Goal: Information Seeking & Learning: Learn about a topic

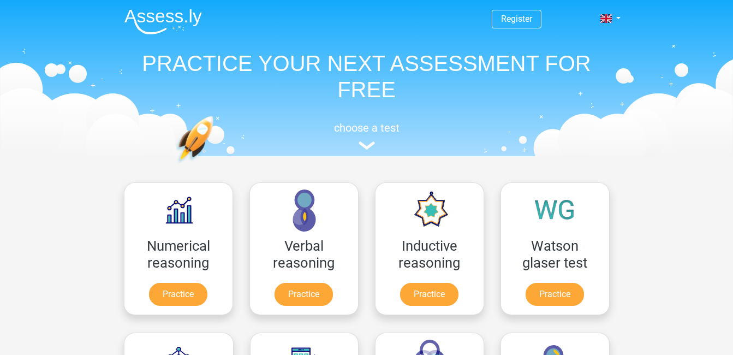
scroll to position [310, 0]
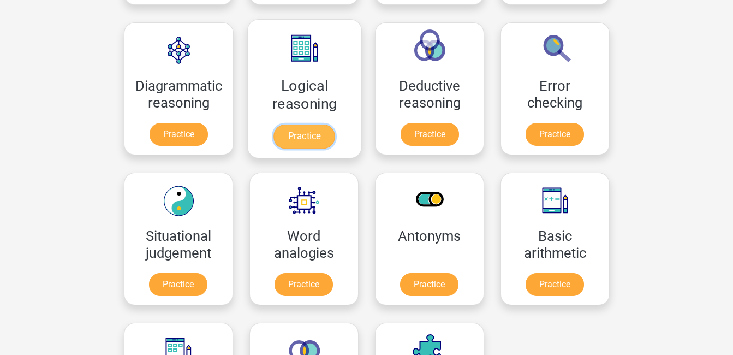
click at [310, 135] on link "Practice" at bounding box center [304, 137] width 61 height 24
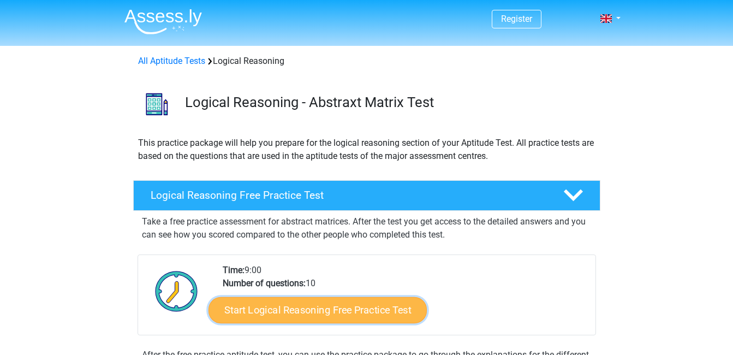
click at [376, 311] on link "Start Logical Reasoning Free Practice Test" at bounding box center [318, 310] width 218 height 26
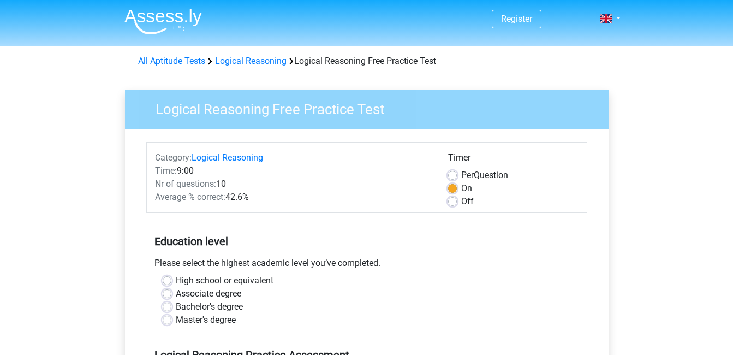
scroll to position [310, 0]
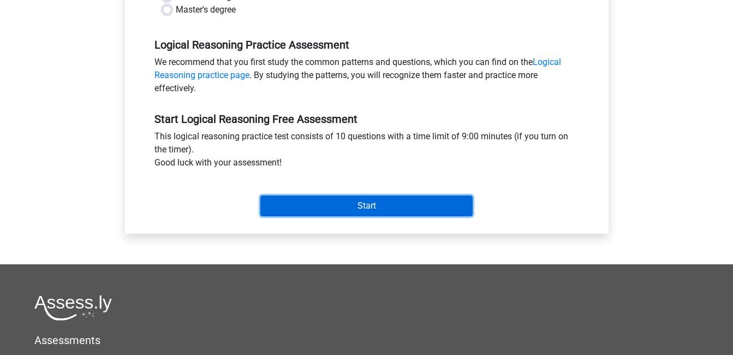
click at [351, 209] on input "Start" at bounding box center [366, 205] width 212 height 21
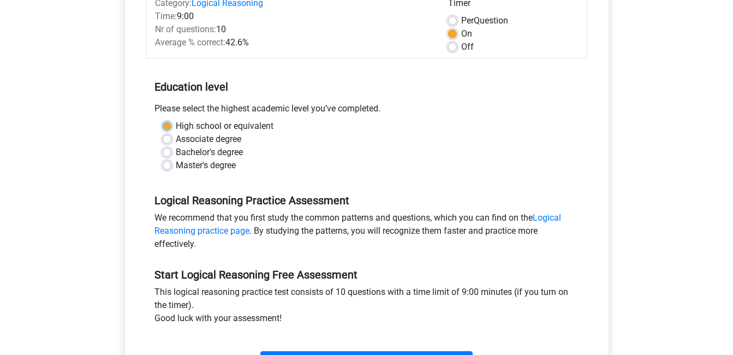
scroll to position [150, 0]
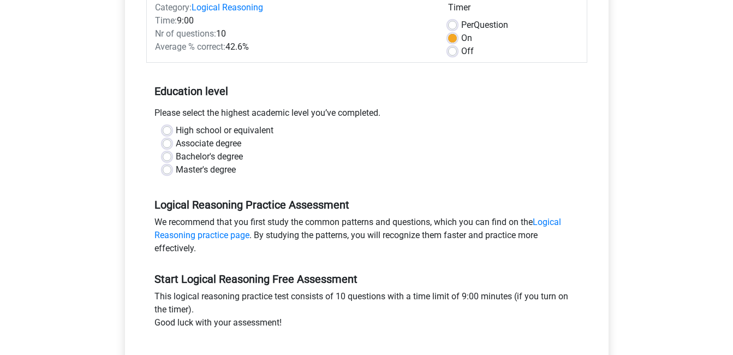
click at [375, 149] on div "Associate degree" at bounding box center [367, 143] width 408 height 13
click at [176, 157] on label "Bachelor's degree" at bounding box center [209, 156] width 67 height 13
click at [168, 157] on input "Bachelor's degree" at bounding box center [167, 155] width 9 height 11
radio input "true"
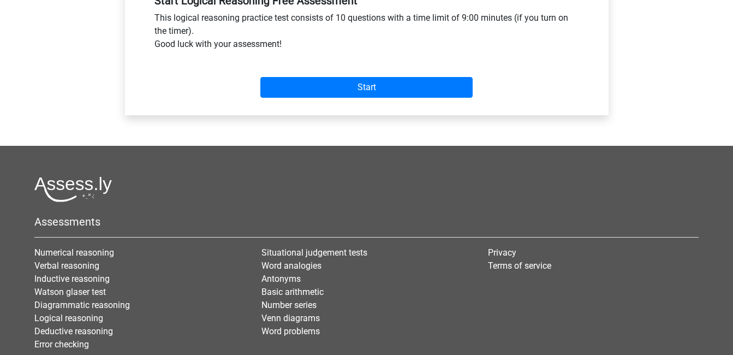
scroll to position [508, 0]
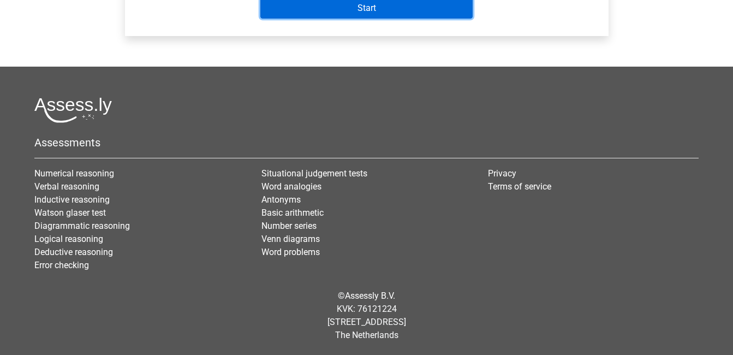
click at [375, 8] on input "Start" at bounding box center [366, 8] width 212 height 21
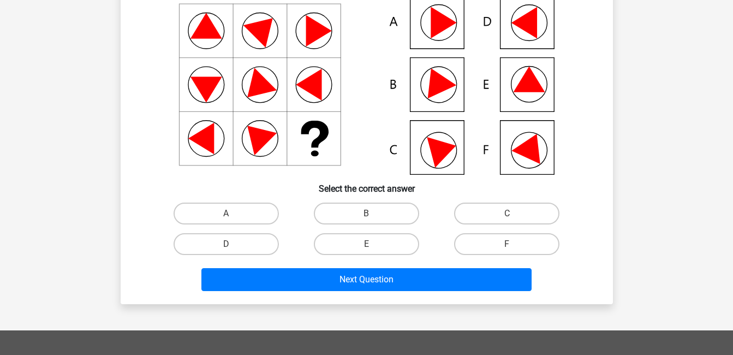
scroll to position [109, 0]
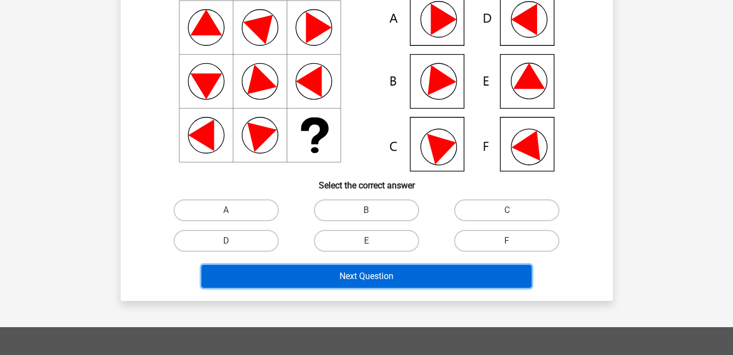
click at [395, 274] on button "Next Question" at bounding box center [366, 276] width 330 height 23
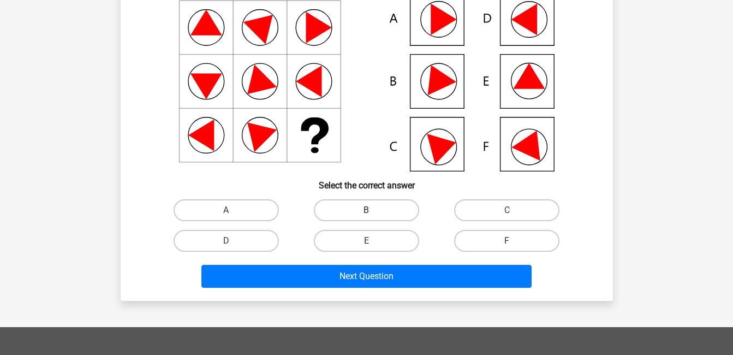
click at [389, 206] on label "B" at bounding box center [366, 210] width 105 height 22
click at [374, 210] on input "B" at bounding box center [369, 213] width 7 height 7
radio input "true"
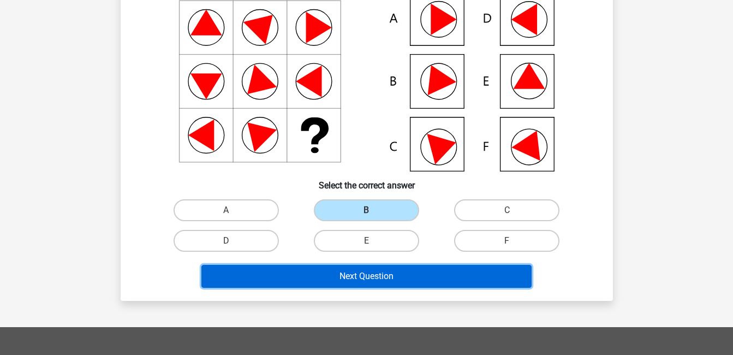
click at [418, 279] on button "Next Question" at bounding box center [366, 276] width 330 height 23
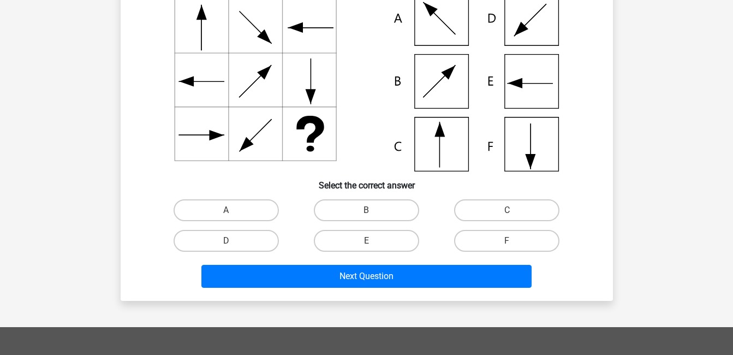
scroll to position [50, 0]
